Goal: Task Accomplishment & Management: Use online tool/utility

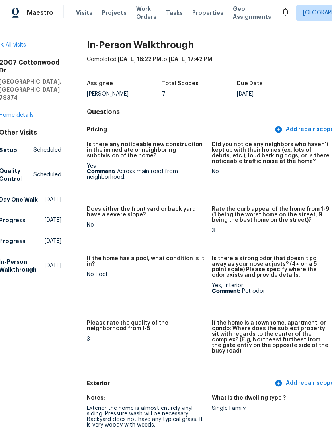
scroll to position [0, 11]
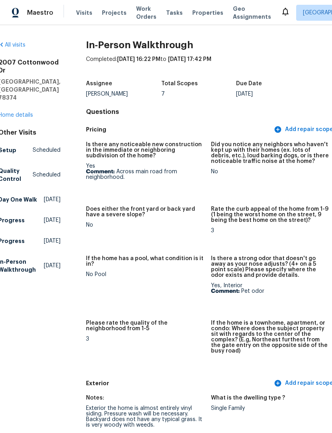
click at [31, 112] on link "Home details" at bounding box center [15, 115] width 35 height 6
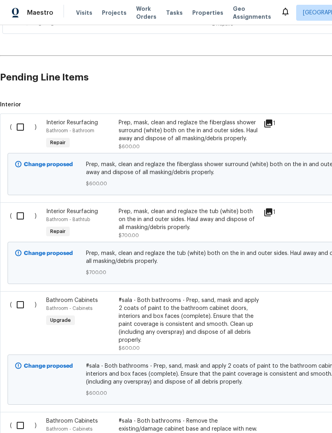
scroll to position [173, 0]
click at [26, 129] on input "checkbox" at bounding box center [23, 127] width 23 height 17
checkbox input "true"
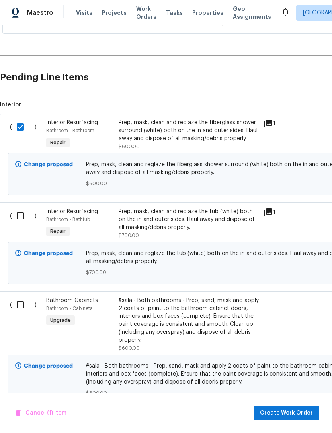
click at [17, 217] on input "checkbox" at bounding box center [23, 216] width 23 height 17
checkbox input "true"
click at [22, 311] on input "checkbox" at bounding box center [23, 305] width 23 height 17
checkbox input "true"
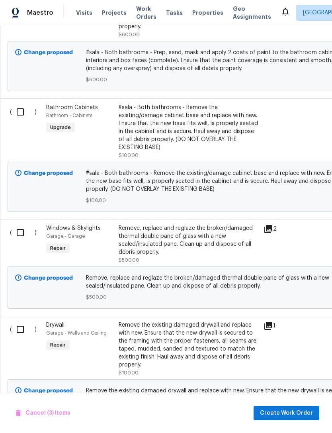
scroll to position [487, 0]
click at [26, 110] on input "checkbox" at bounding box center [23, 112] width 23 height 17
checkbox input "true"
click at [19, 234] on input "checkbox" at bounding box center [23, 232] width 23 height 17
checkbox input "true"
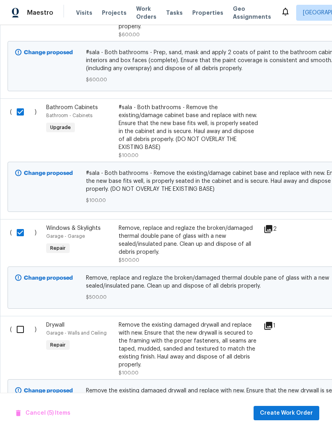
click at [22, 333] on input "checkbox" at bounding box center [23, 329] width 23 height 17
checkbox input "true"
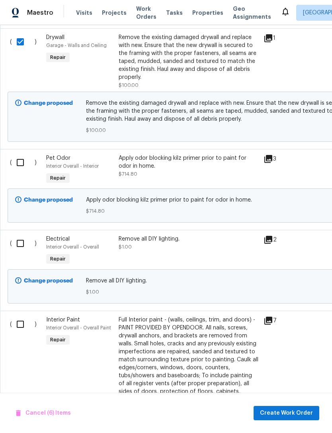
scroll to position [777, 0]
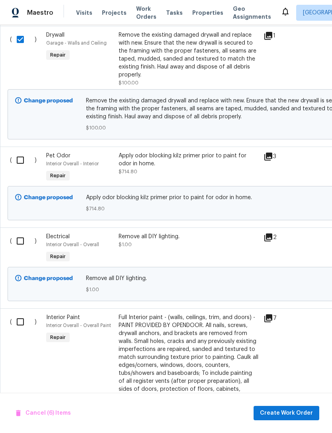
click at [24, 163] on input "checkbox" at bounding box center [23, 160] width 23 height 17
checkbox input "true"
click at [20, 243] on input "checkbox" at bounding box center [23, 241] width 23 height 17
checkbox input "true"
click at [28, 327] on input "checkbox" at bounding box center [23, 322] width 23 height 17
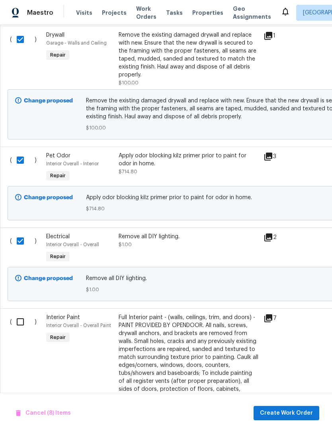
checkbox input "true"
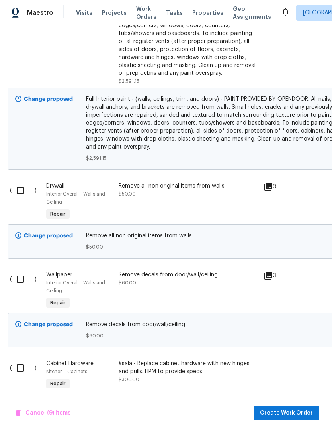
scroll to position [1124, 0]
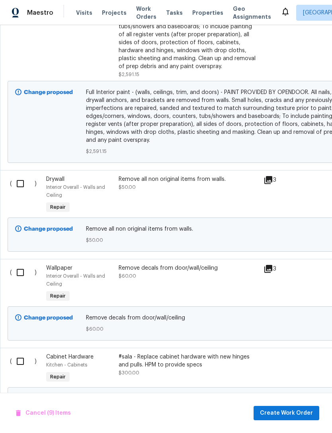
click at [23, 191] on input "checkbox" at bounding box center [23, 183] width 23 height 17
checkbox input "true"
click at [22, 281] on input "checkbox" at bounding box center [23, 272] width 23 height 17
checkbox input "true"
click at [26, 367] on input "checkbox" at bounding box center [23, 361] width 23 height 17
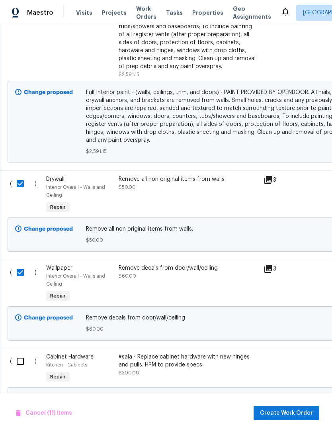
checkbox input "true"
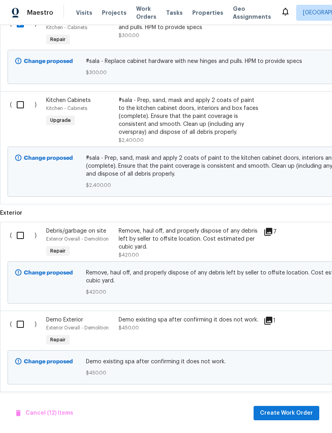
scroll to position [1463, 0]
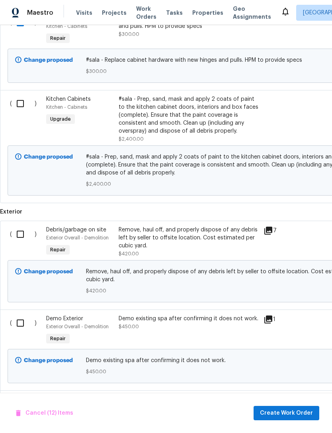
click at [26, 112] on input "checkbox" at bounding box center [23, 103] width 23 height 17
checkbox input "true"
click at [21, 242] on input "checkbox" at bounding box center [23, 234] width 23 height 17
checkbox input "true"
click at [26, 332] on input "checkbox" at bounding box center [23, 323] width 23 height 17
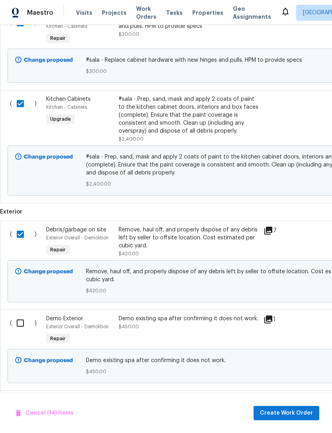
checkbox input "true"
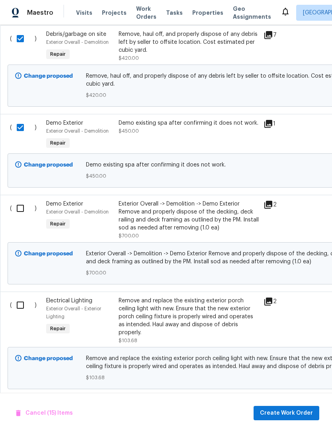
scroll to position [1658, 0]
click at [27, 314] on input "checkbox" at bounding box center [23, 305] width 23 height 17
checkbox input "true"
click at [26, 217] on input "checkbox" at bounding box center [23, 208] width 23 height 17
checkbox input "true"
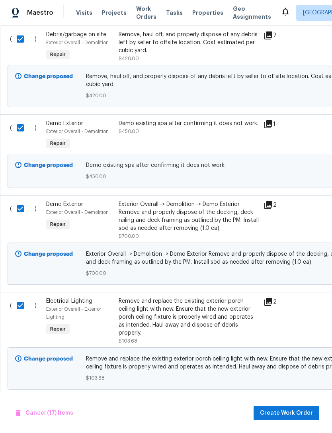
scroll to position [26, 0]
click at [309, 412] on span "Create Work Order" at bounding box center [286, 414] width 53 height 10
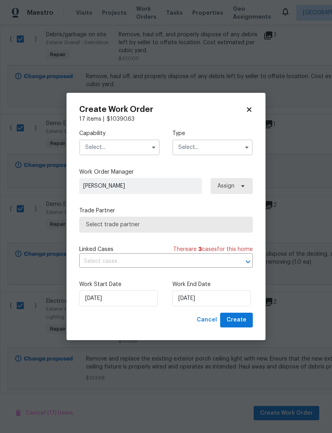
click at [251, 108] on icon at bounding box center [249, 110] width 4 height 4
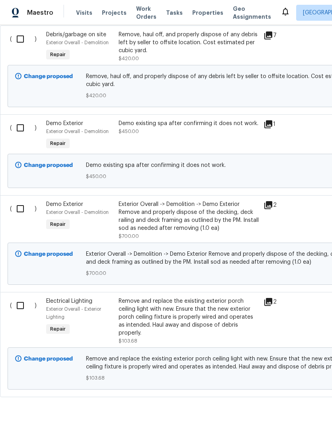
checkbox input "false"
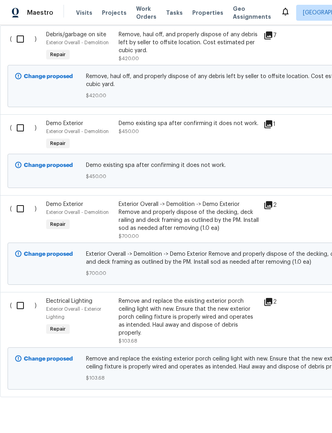
checkbox input "false"
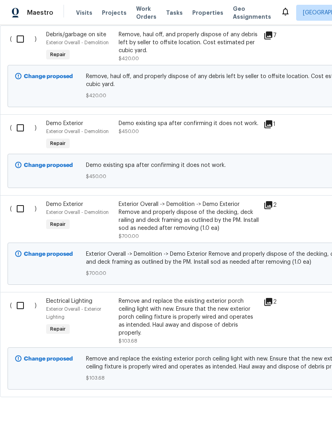
checkbox input "false"
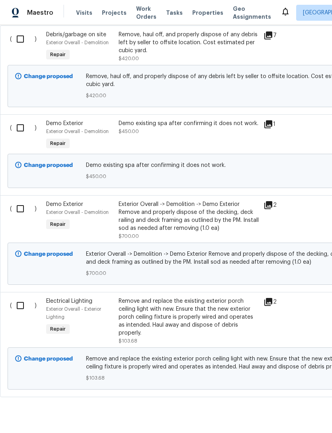
checkbox input "false"
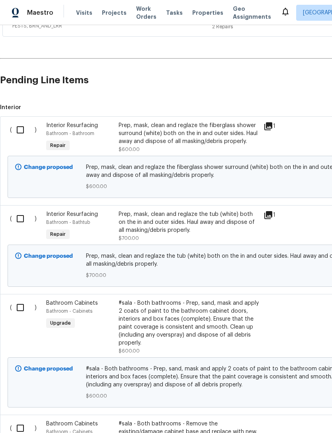
scroll to position [170, 0]
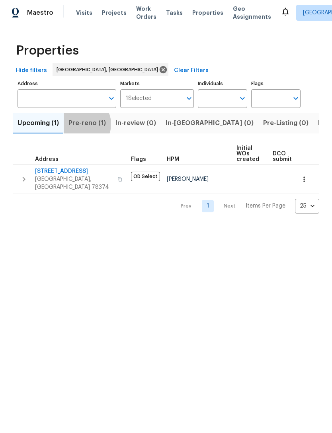
click at [82, 125] on span "Pre-reno (1)" at bounding box center [87, 123] width 37 height 11
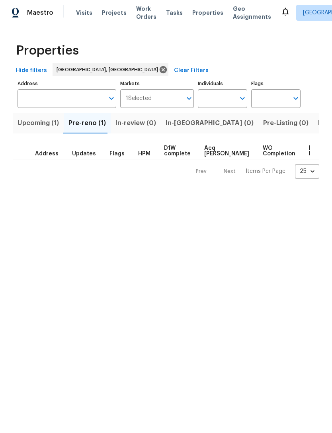
click at [86, 124] on span "Pre-reno (1)" at bounding box center [87, 123] width 37 height 11
click at [159, 192] on html "Maestro Visits Projects Work Orders Tasks Properties Geo Assignments Corpus Chr…" at bounding box center [166, 96] width 332 height 192
click at [80, 122] on span "Pre-reno (1)" at bounding box center [87, 123] width 37 height 11
click at [29, 122] on span "Upcoming (1)" at bounding box center [38, 123] width 41 height 11
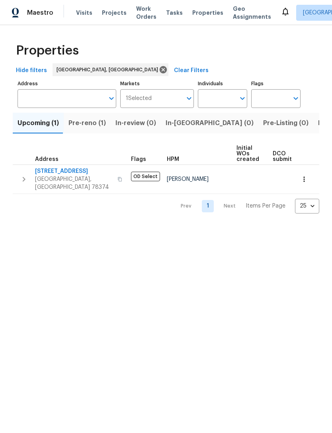
click at [79, 118] on span "Pre-reno (1)" at bounding box center [87, 123] width 37 height 11
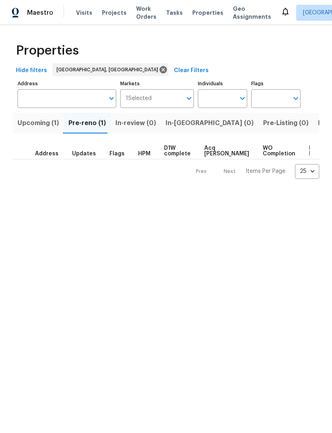
click at [318, 124] on span "Listed (2)" at bounding box center [333, 123] width 30 height 11
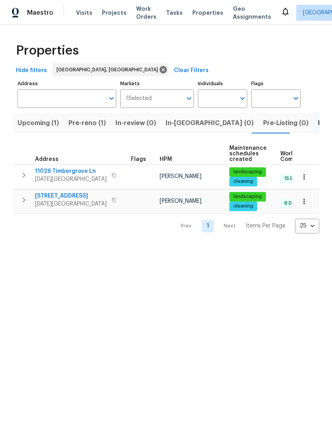
click at [172, 128] on span "In-reno (0)" at bounding box center [210, 123] width 88 height 11
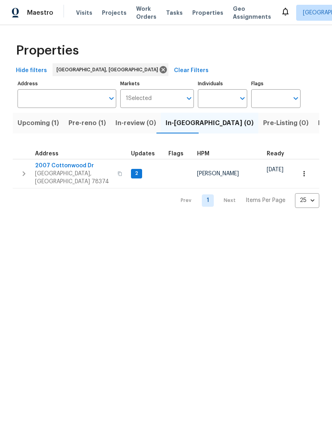
click at [52, 163] on span "2007 Cottonwood Dr" at bounding box center [74, 166] width 78 height 8
click at [303, 173] on icon "button" at bounding box center [305, 174] width 8 height 8
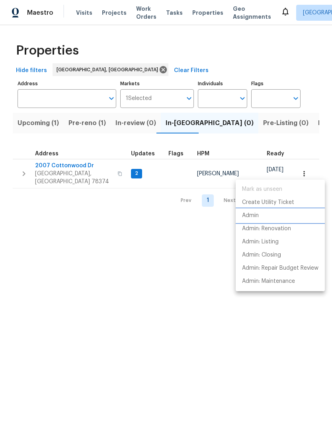
click at [257, 218] on p "Admin" at bounding box center [250, 216] width 17 height 8
